Goal: Information Seeking & Learning: Learn about a topic

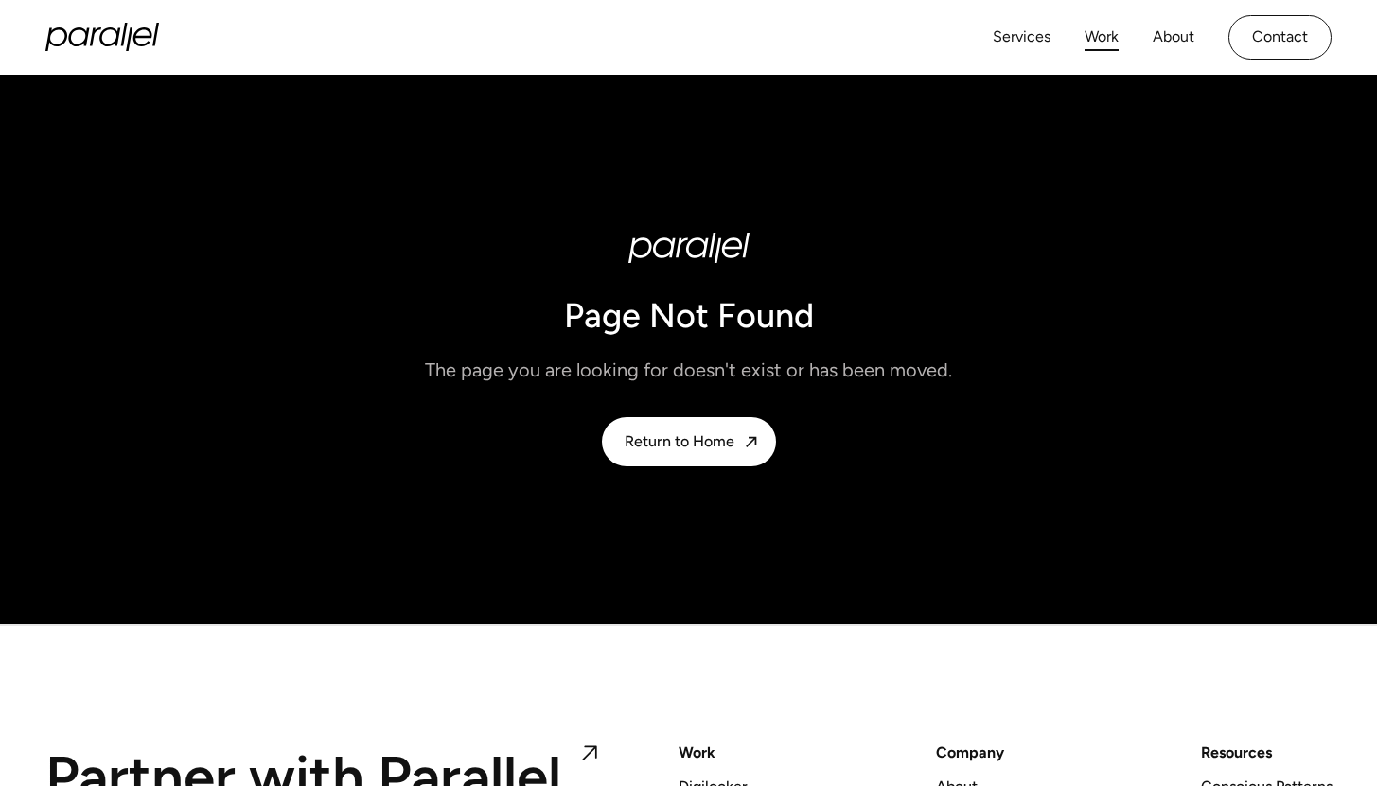
click at [1084, 40] on link "Work" at bounding box center [1101, 37] width 34 height 27
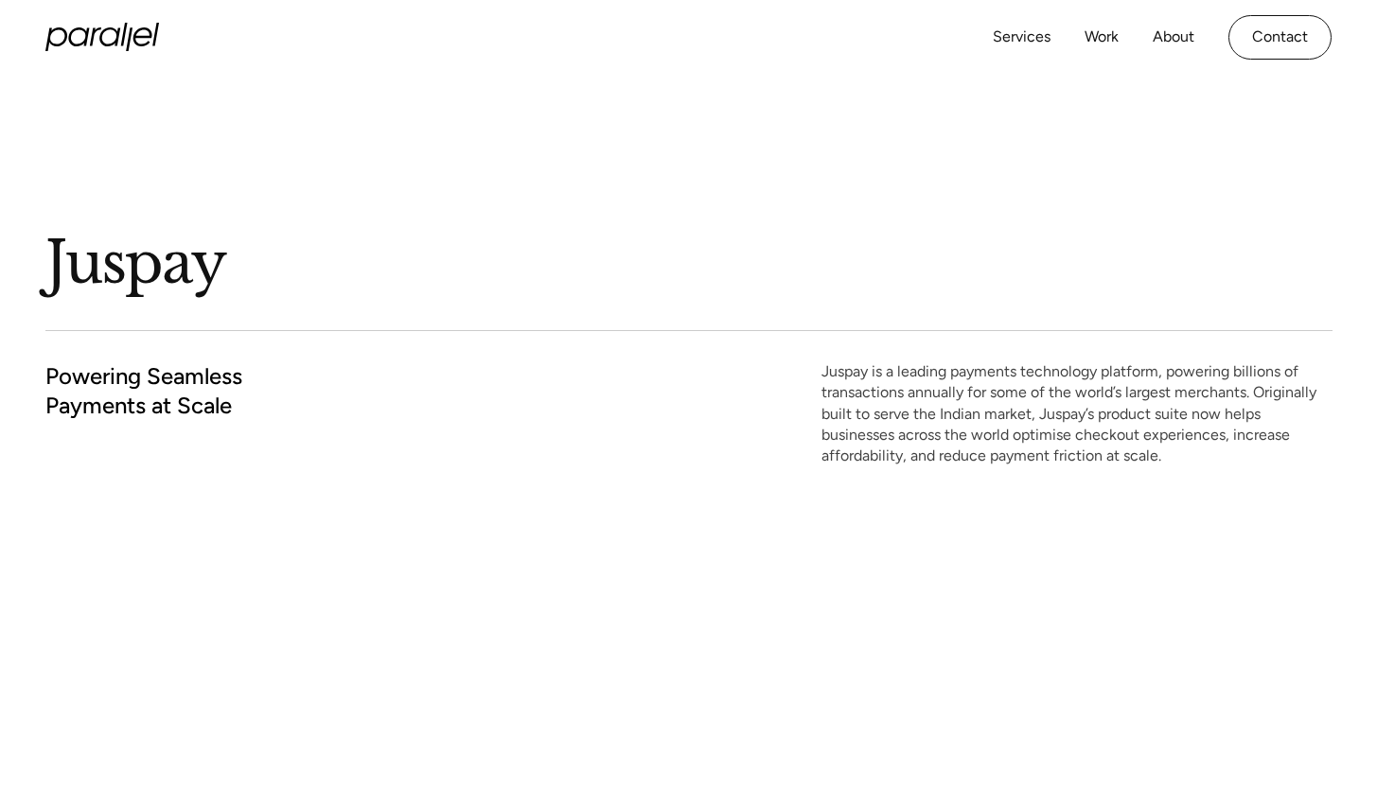
click at [482, 222] on div "Juspay Powering Seamless Payments at Scale Juspay is a leading payments technol…" at bounding box center [688, 309] width 1287 height 468
